Goal: Task Accomplishment & Management: Manage account settings

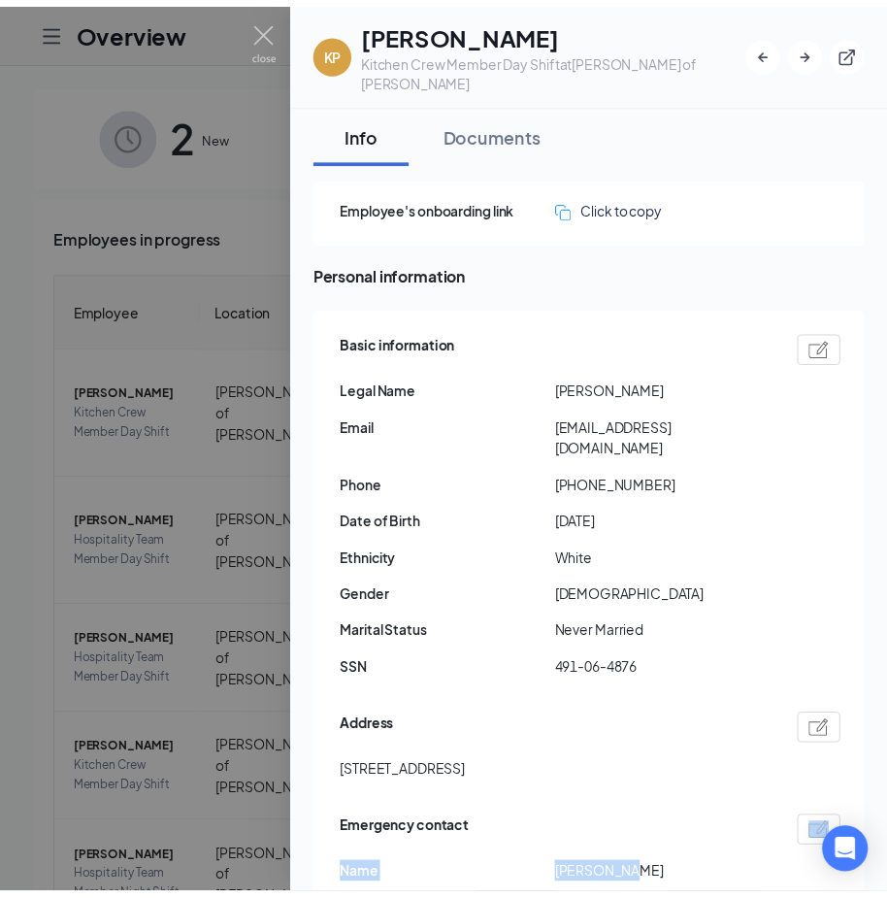
scroll to position [207, 0]
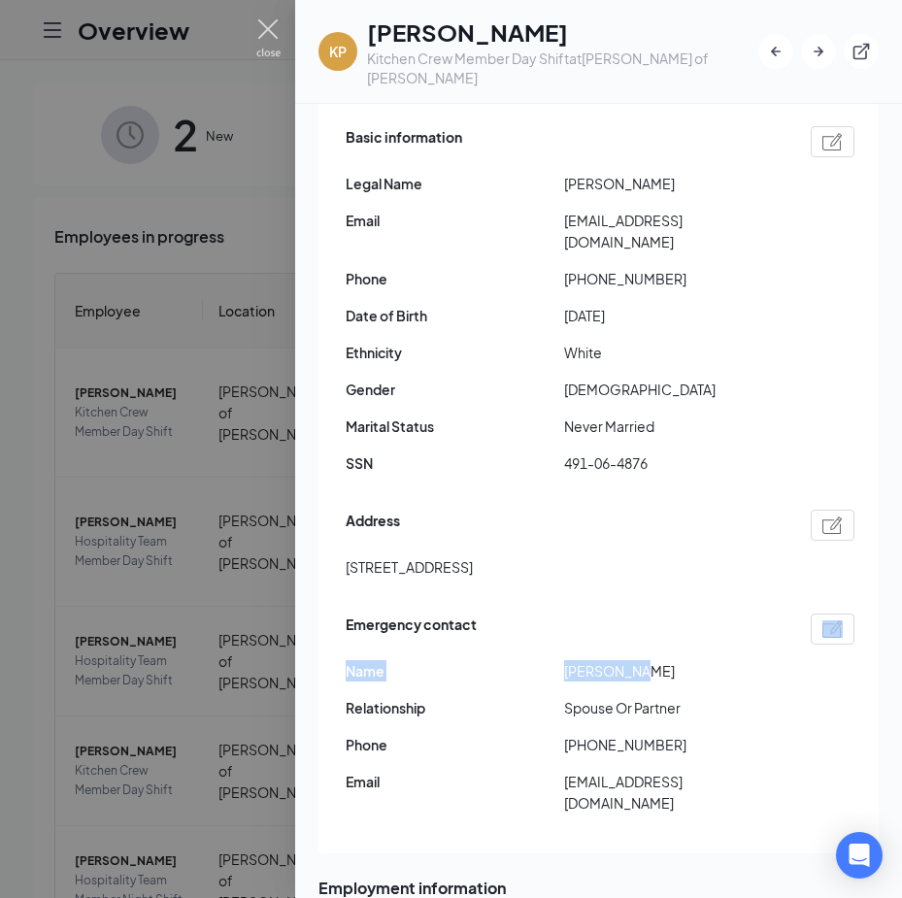
click at [274, 24] on img at bounding box center [268, 38] width 24 height 38
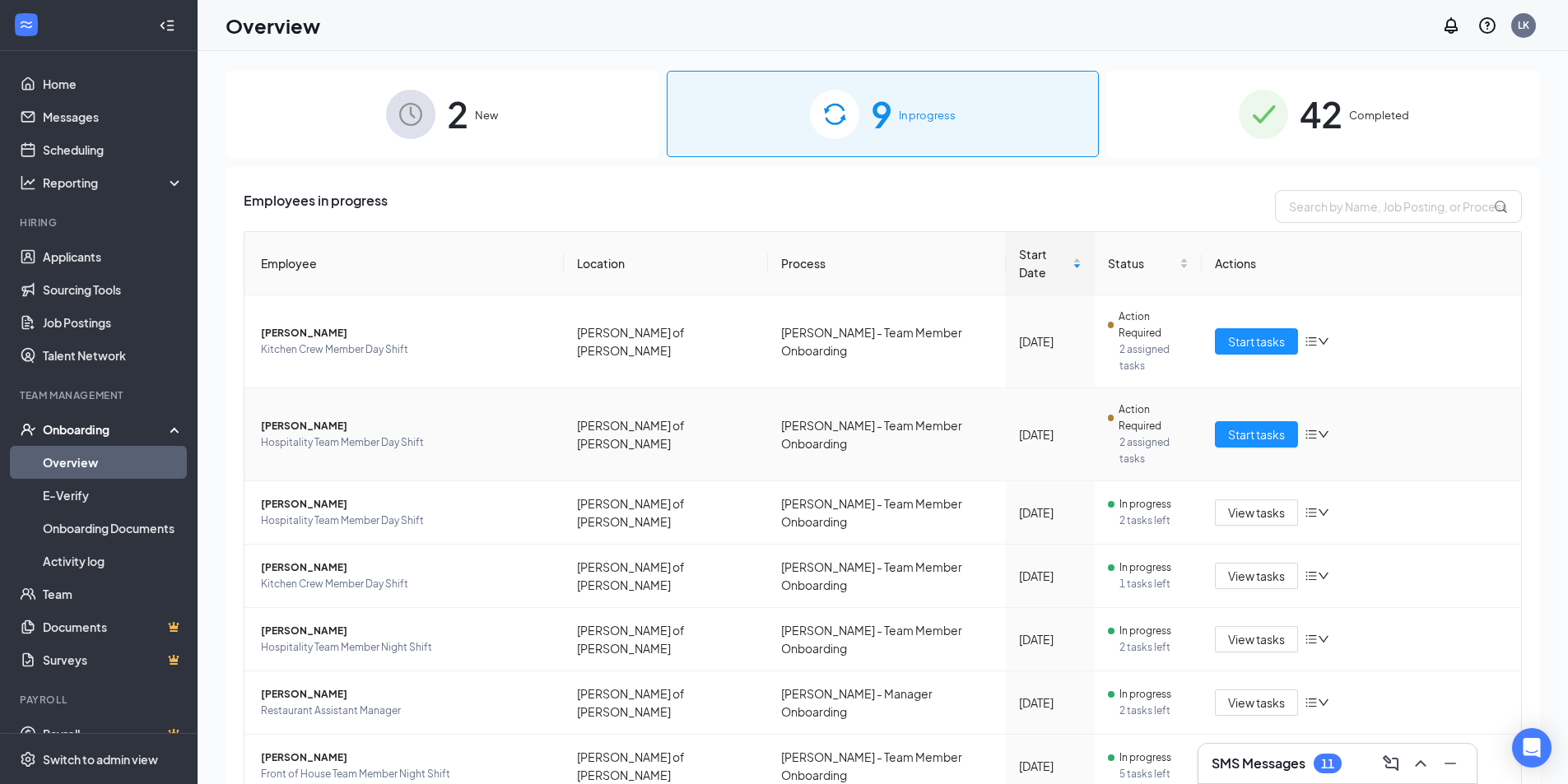
click at [433, 418] on span "[PERSON_NAME]" at bounding box center [406, 425] width 290 height 16
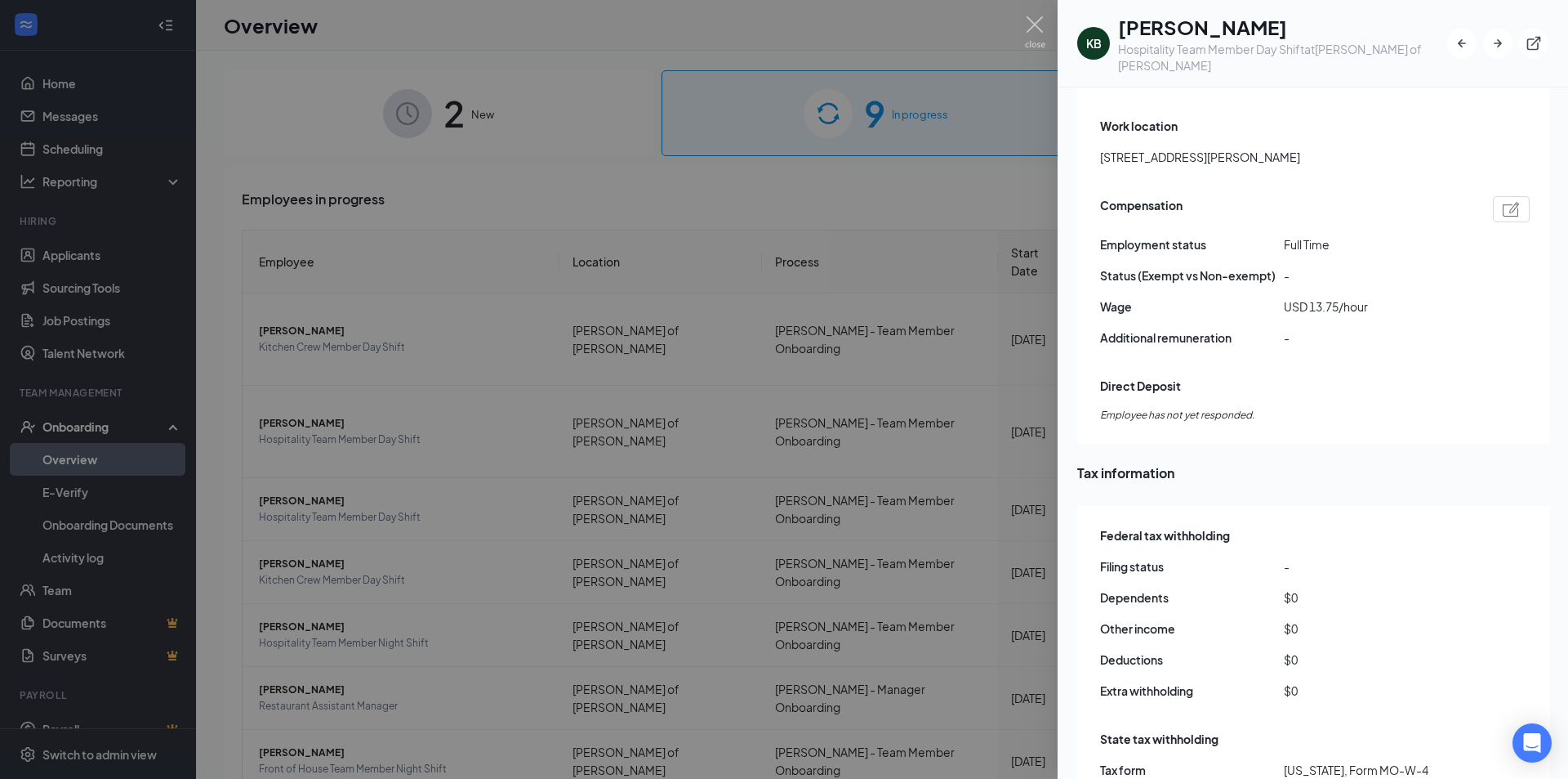
scroll to position [1063, 0]
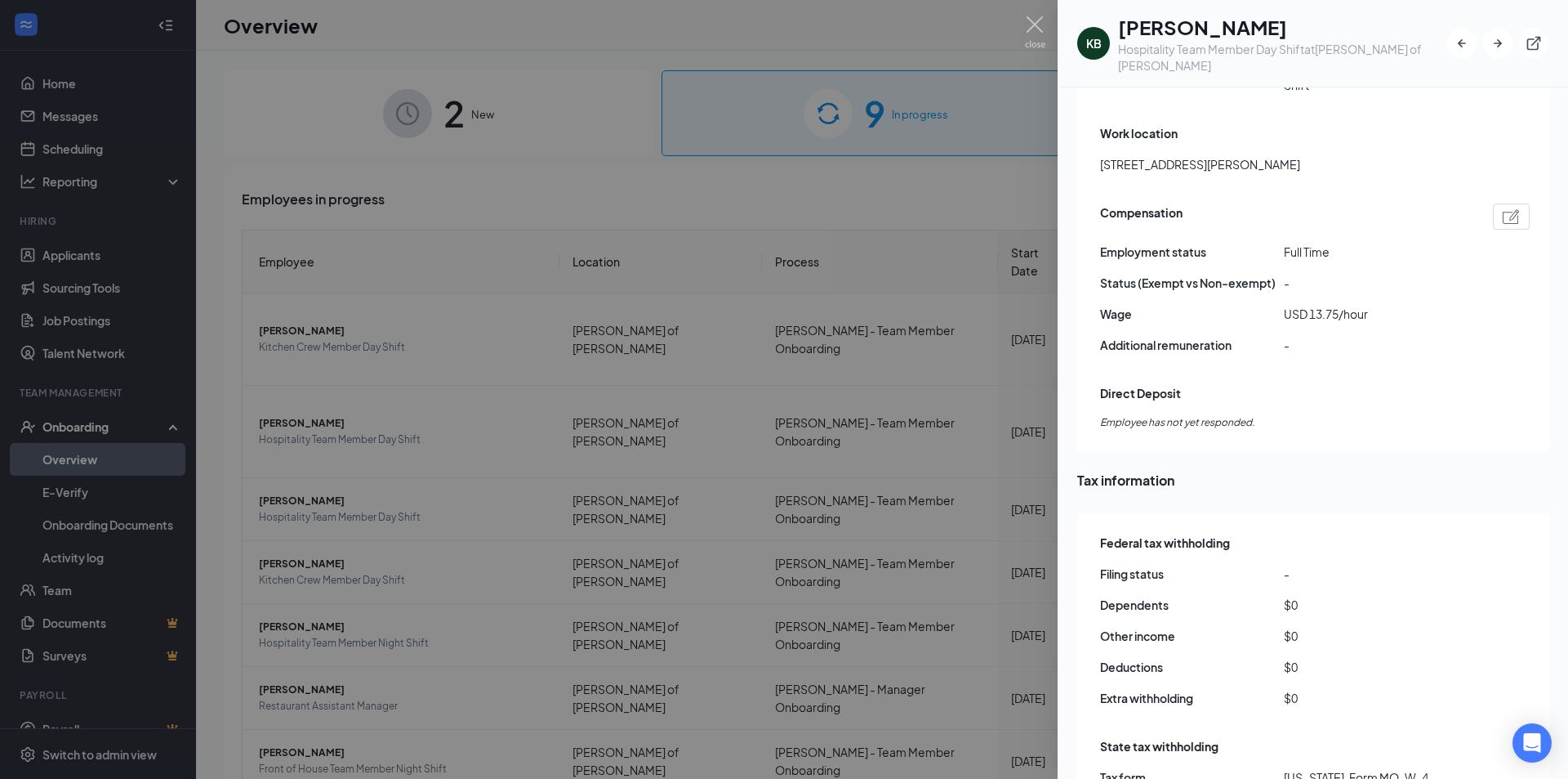
click at [1306, 204] on div "Compensation Employment status [DEMOGRAPHIC_DATA] Status (Exempt vs Non-exempt)…" at bounding box center [1315, 283] width 429 height 168
click at [1509, 209] on img at bounding box center [1512, 216] width 17 height 14
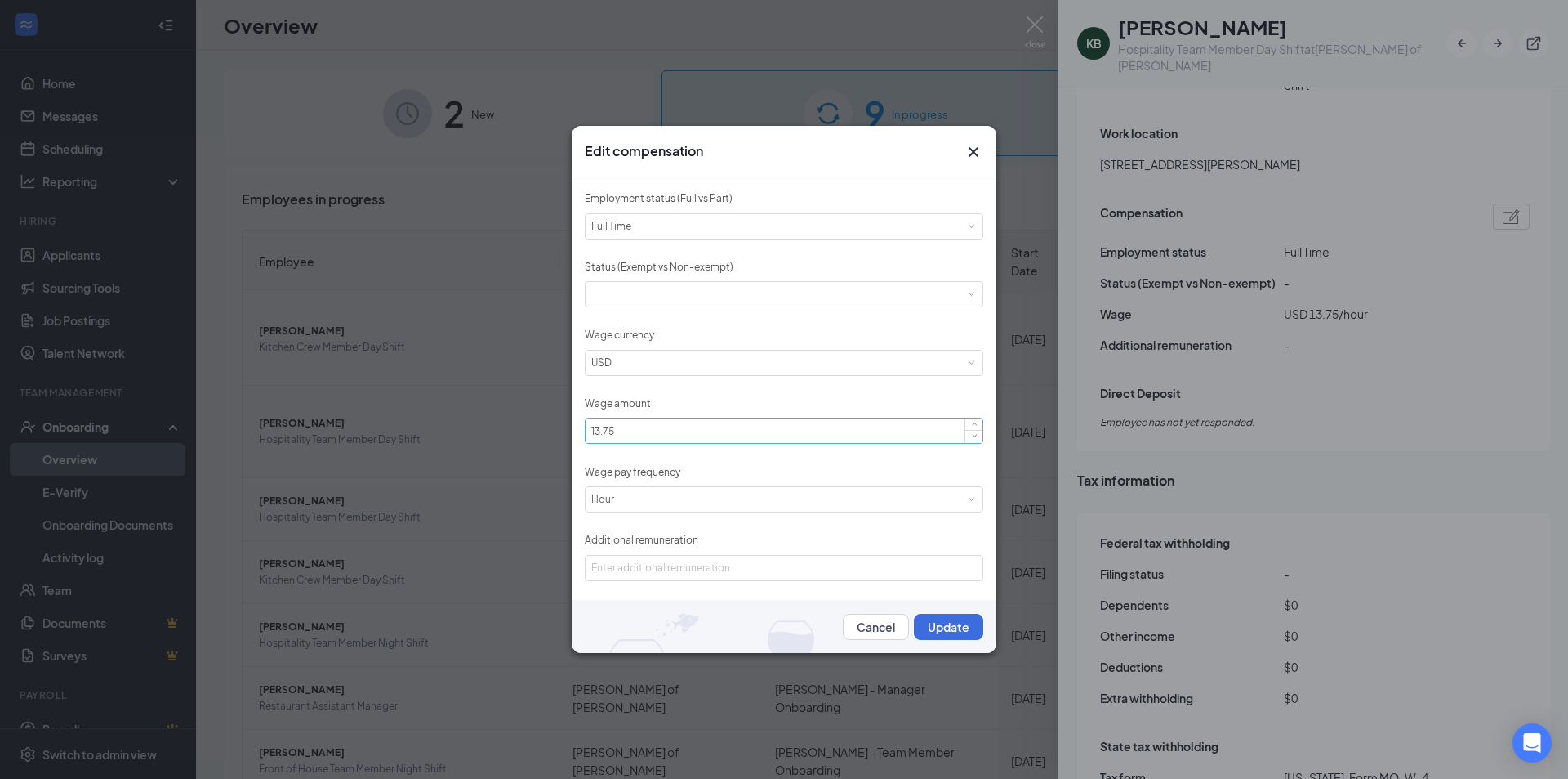
scroll to position [1, 0]
click at [974, 146] on icon "Cross" at bounding box center [973, 152] width 19 height 19
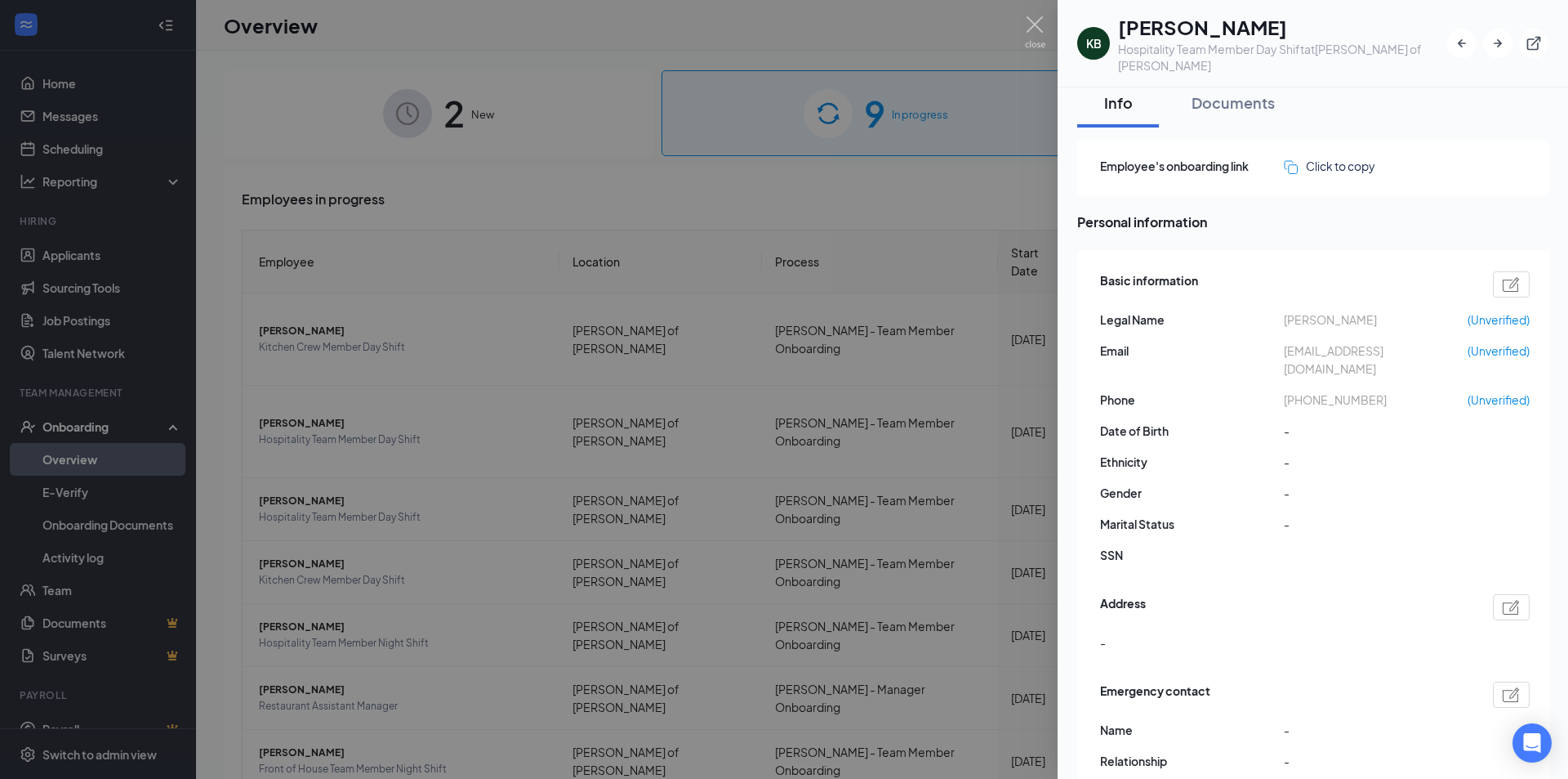
scroll to position [0, 0]
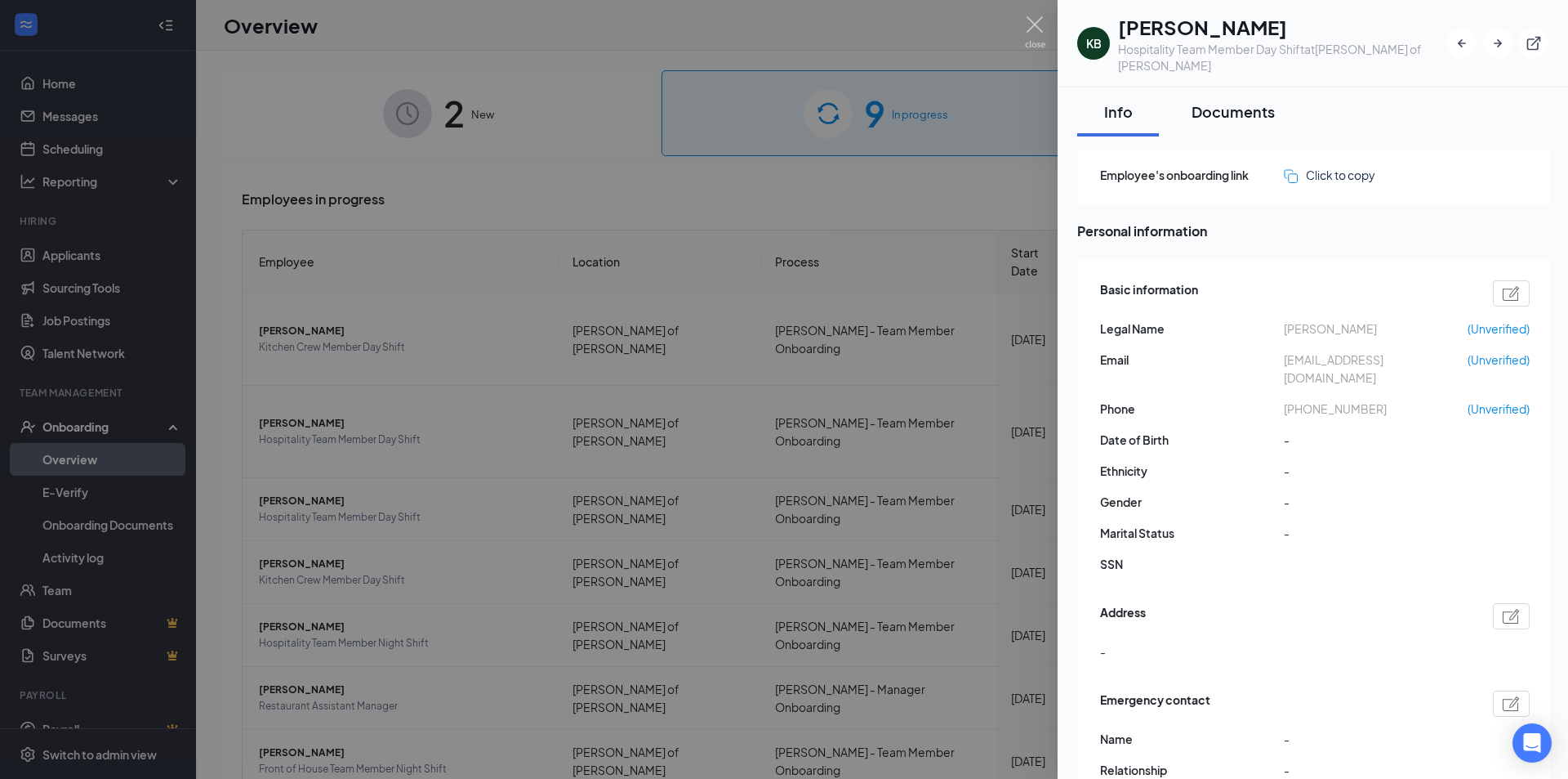
click at [1252, 106] on button "Documents" at bounding box center [1234, 112] width 116 height 49
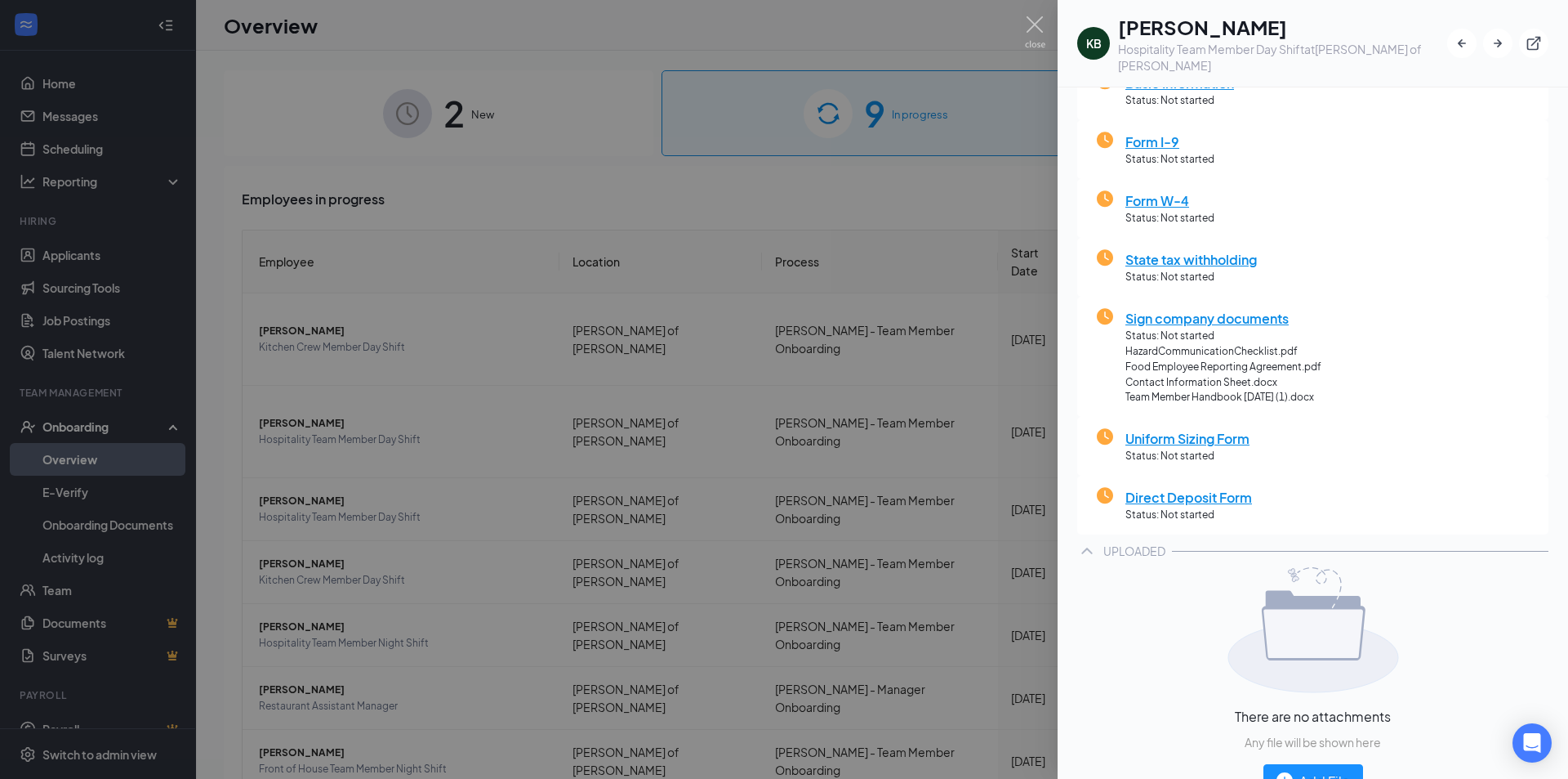
scroll to position [179, 0]
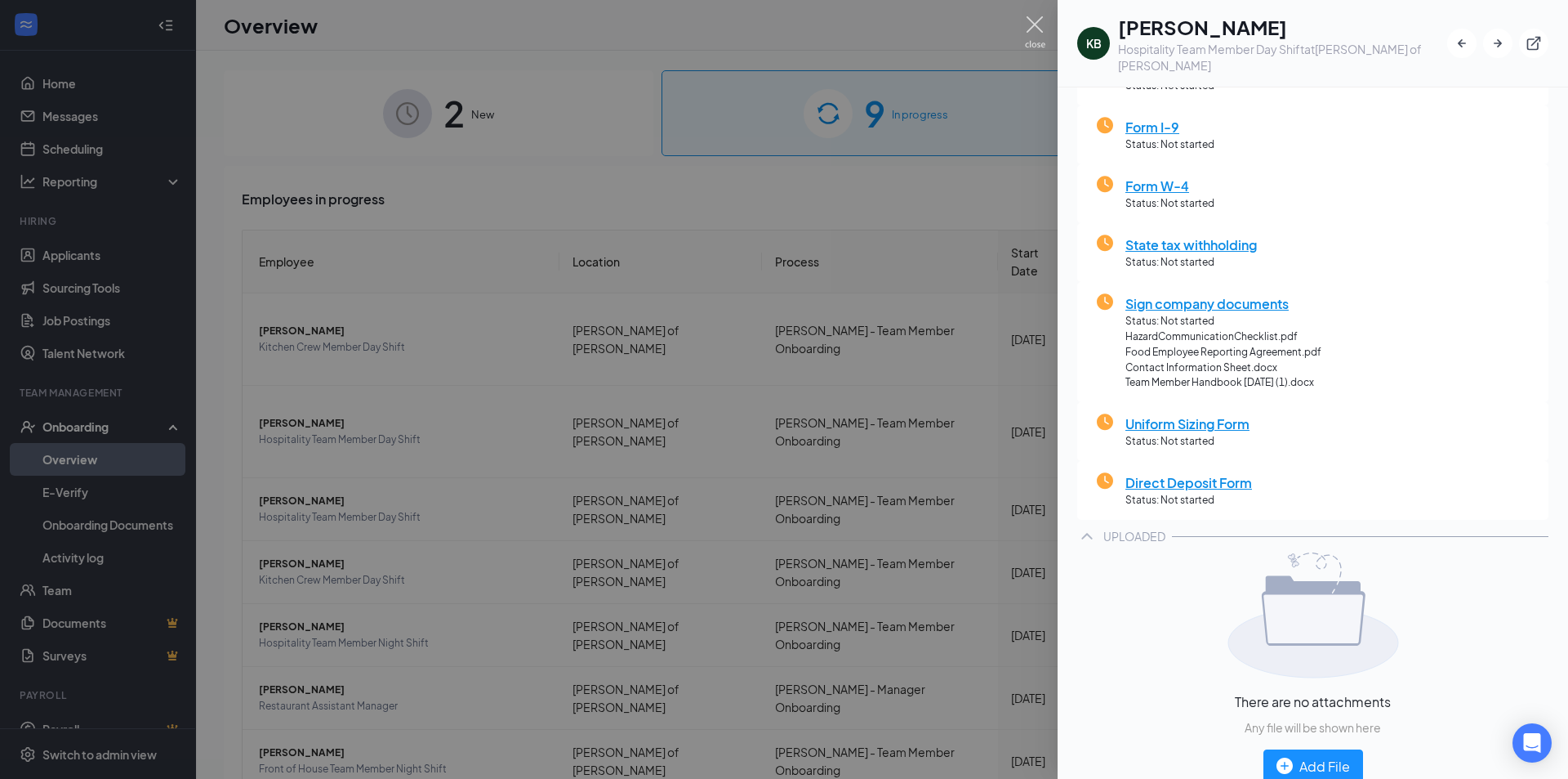
click at [1044, 16] on img at bounding box center [1035, 32] width 20 height 32
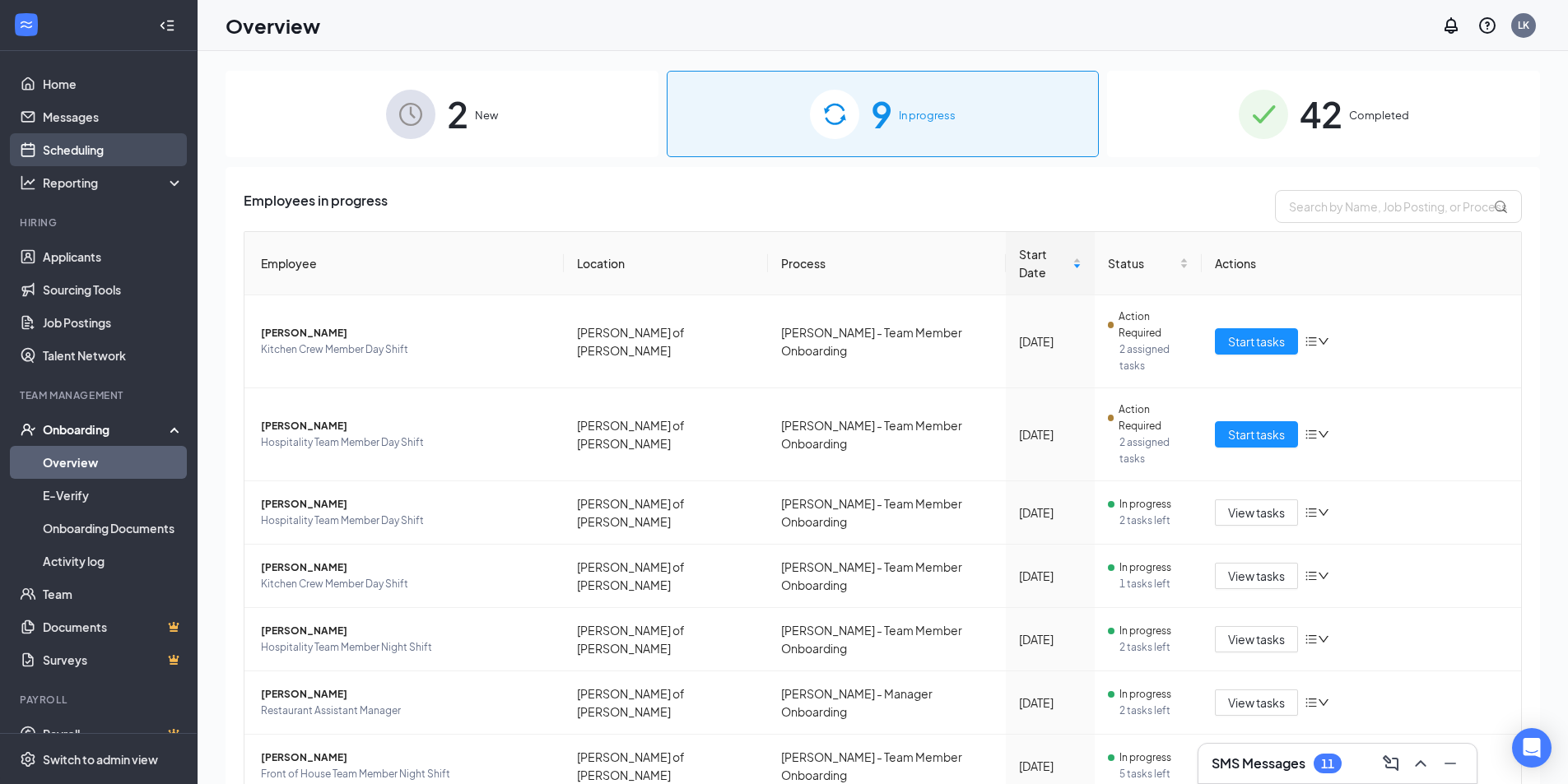
click at [114, 158] on link "Scheduling" at bounding box center [113, 149] width 141 height 33
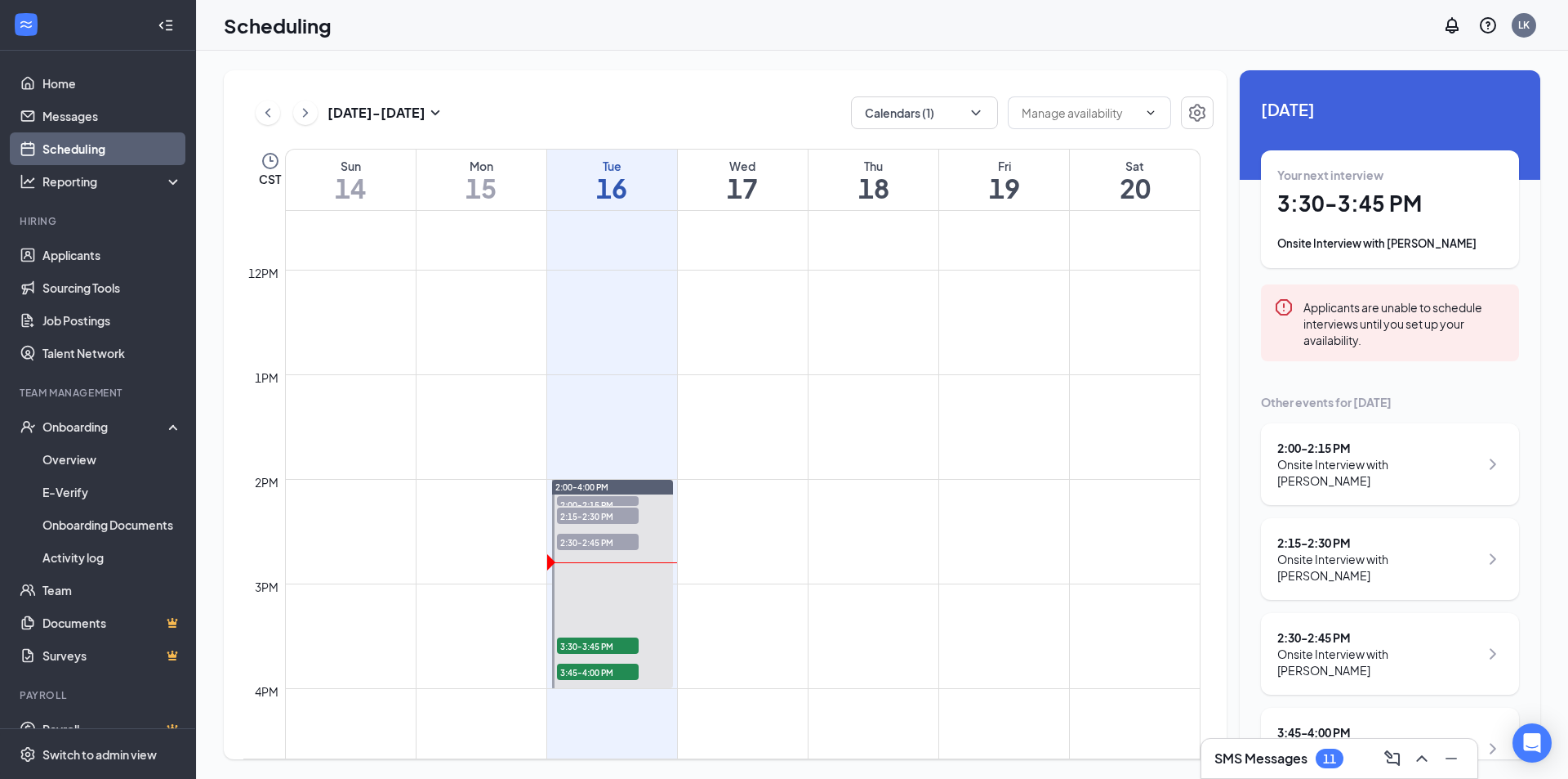
scroll to position [1212, 0]
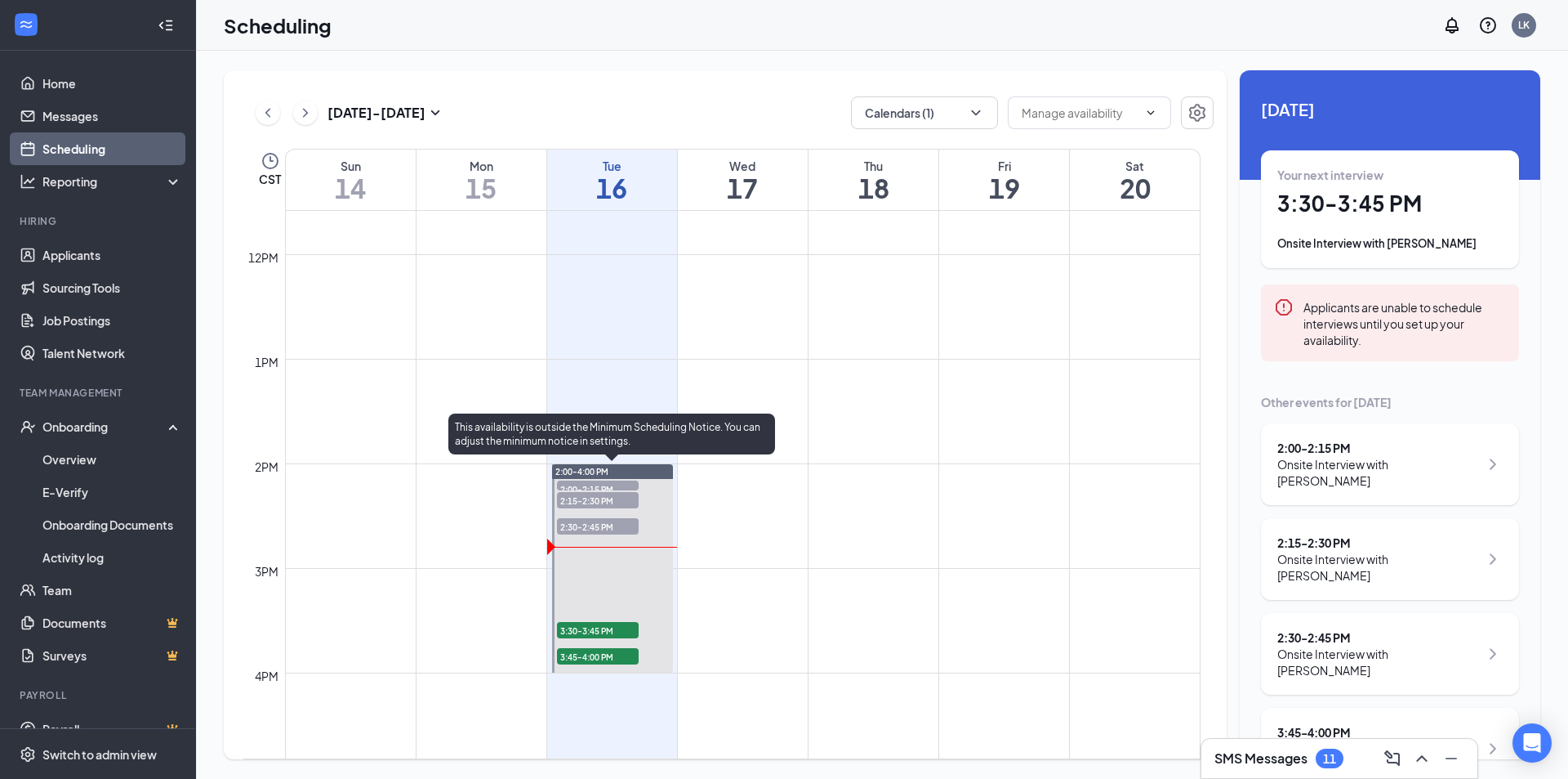
click at [610, 523] on span "2:30-2:45 PM" at bounding box center [598, 526] width 82 height 16
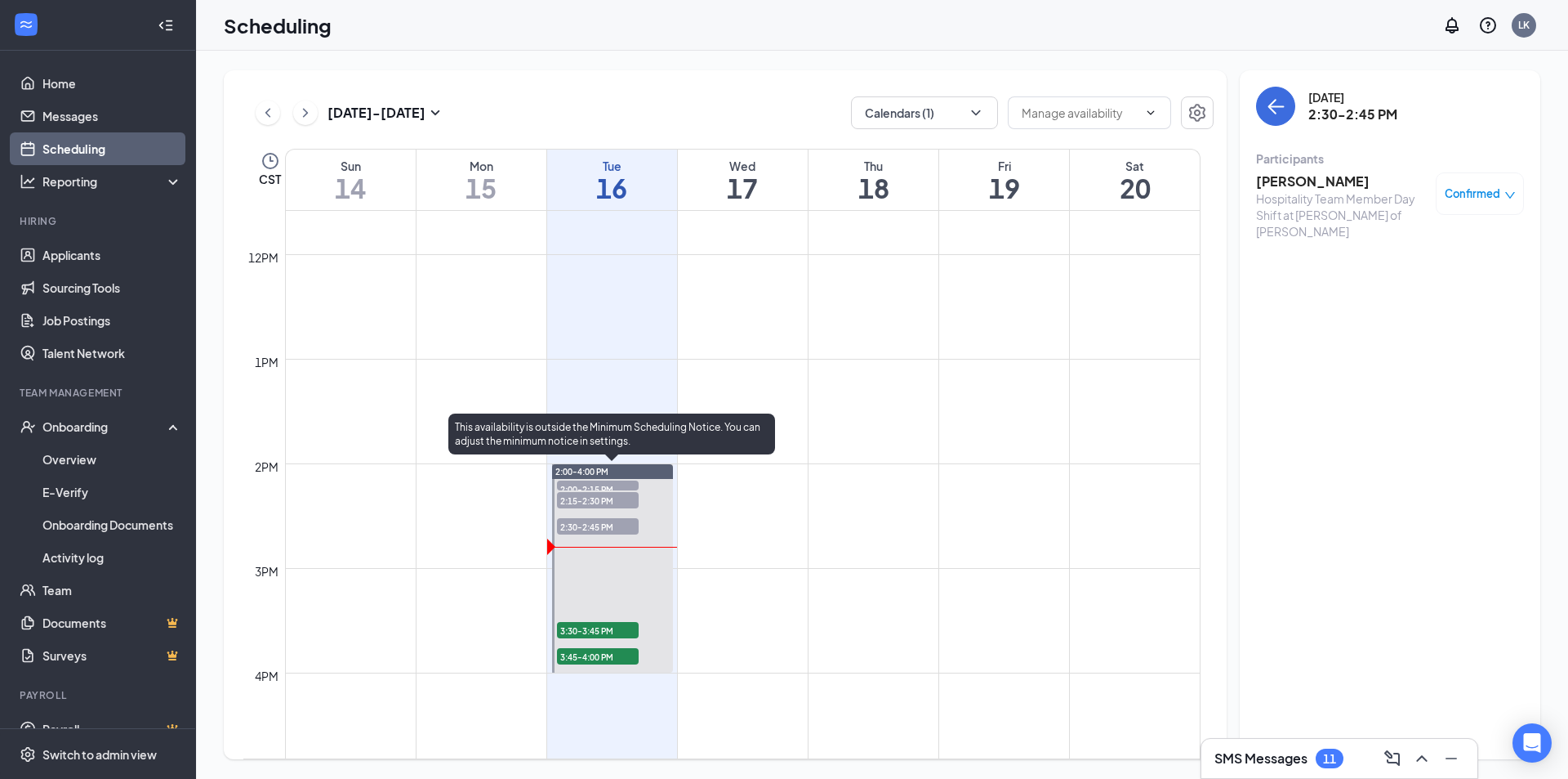
click at [593, 630] on span "3:30-3:45 PM" at bounding box center [598, 630] width 82 height 16
